Goal: Information Seeking & Learning: Learn about a topic

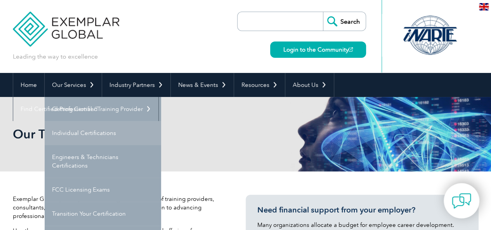
click at [89, 128] on link "Individual Certifications" at bounding box center [103, 133] width 116 height 24
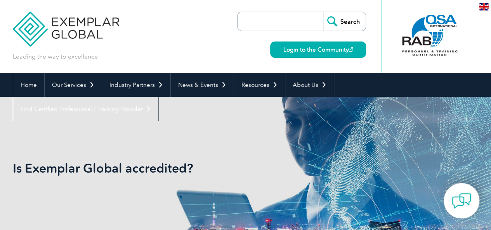
click at [485, 7] on img at bounding box center [484, 6] width 10 height 7
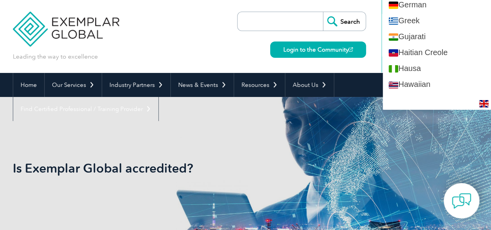
scroll to position [505, 0]
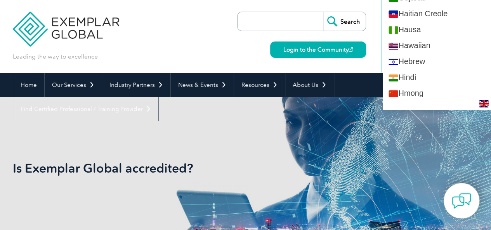
click at [374, 38] on div "Leading the way to excellence Search" at bounding box center [246, 36] width 466 height 73
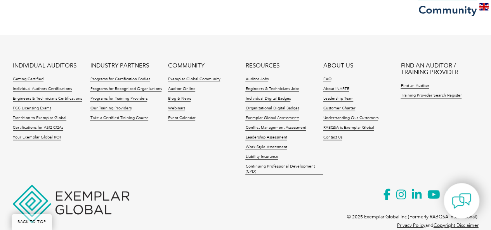
scroll to position [910, 0]
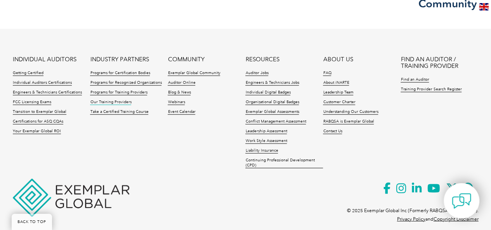
click at [117, 100] on link "Our Training Providers" at bounding box center [110, 102] width 41 height 5
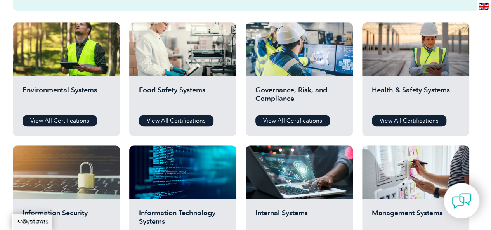
scroll to position [388, 0]
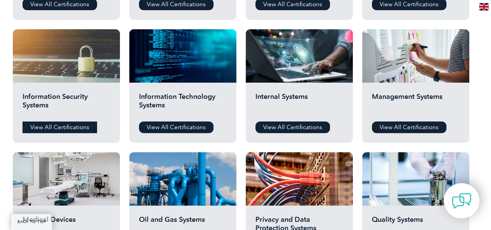
click at [61, 125] on link "View All Certifications" at bounding box center [60, 128] width 75 height 12
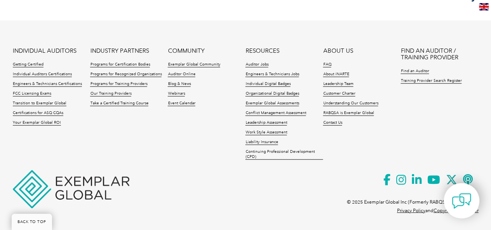
scroll to position [492, 0]
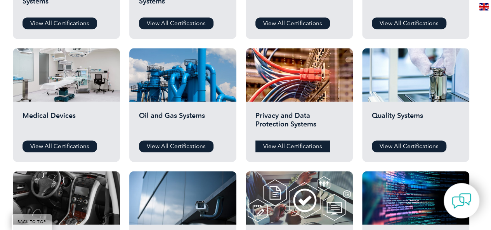
click at [293, 144] on link "View All Certifications" at bounding box center [292, 147] width 75 height 12
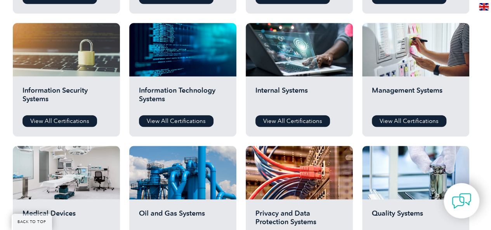
scroll to position [337, 0]
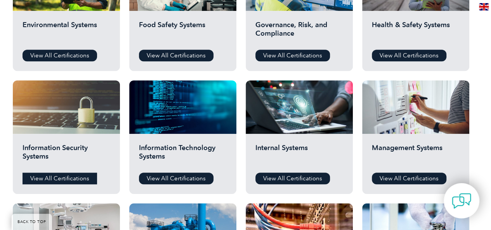
click at [64, 180] on link "View All Certifications" at bounding box center [60, 179] width 75 height 12
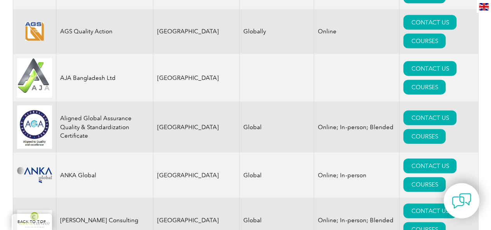
scroll to position [3234, 0]
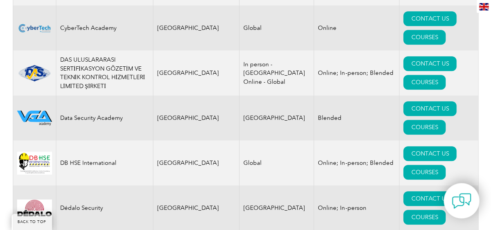
drag, startPoint x: 140, startPoint y: 114, endPoint x: 59, endPoint y: 115, distance: 80.8
copy td "GCAI Certification Services LLP"
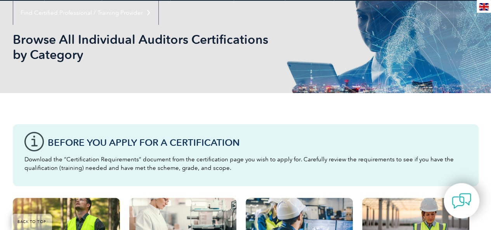
scroll to position [39, 0]
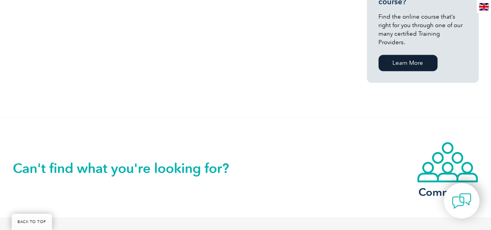
scroll to position [476, 0]
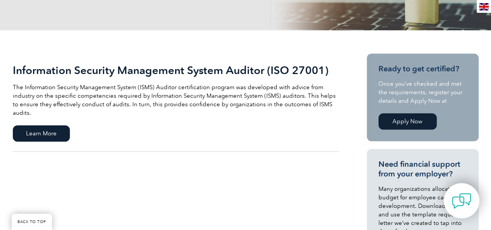
scroll to position [155, 0]
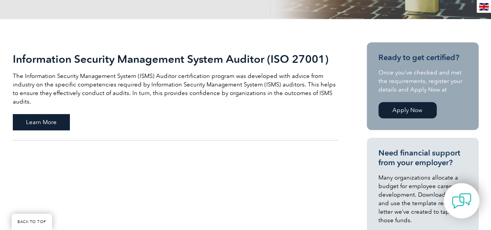
click at [44, 115] on span "Learn More" at bounding box center [41, 122] width 57 height 16
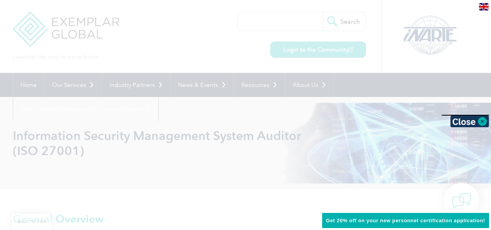
scroll to position [138, 0]
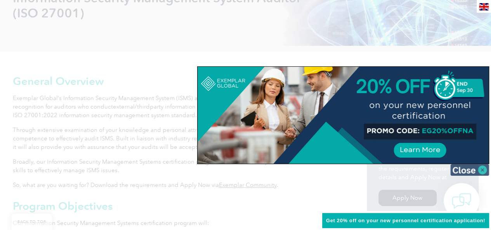
click at [484, 169] on img at bounding box center [469, 170] width 39 height 12
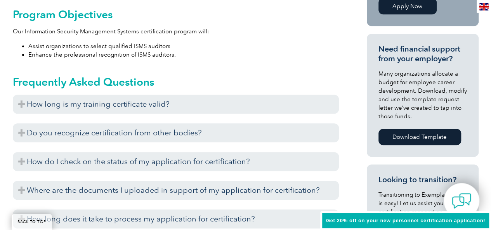
scroll to position [332, 0]
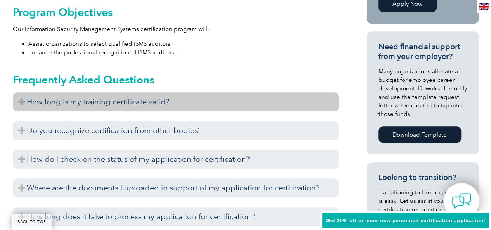
click at [24, 99] on h3 "How long is my training certificate valid?" at bounding box center [176, 101] width 326 height 19
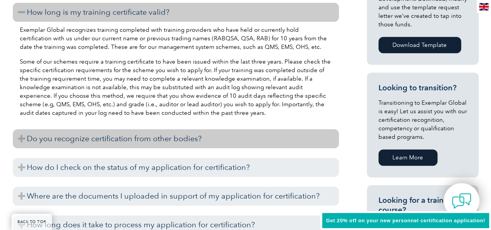
scroll to position [448, 0]
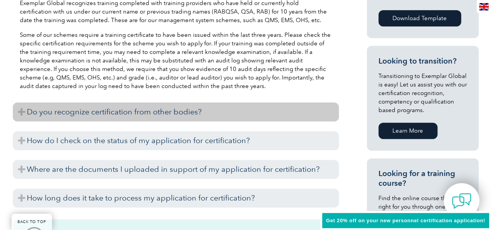
click at [23, 109] on h3 "Do you recognize certification from other bodies?" at bounding box center [176, 112] width 326 height 19
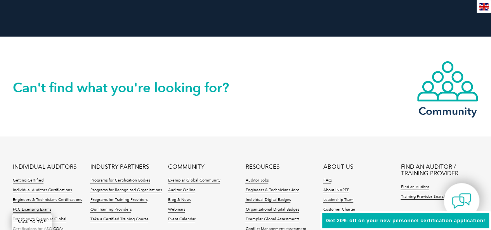
scroll to position [1070, 0]
